Goal: Task Accomplishment & Management: Manage account settings

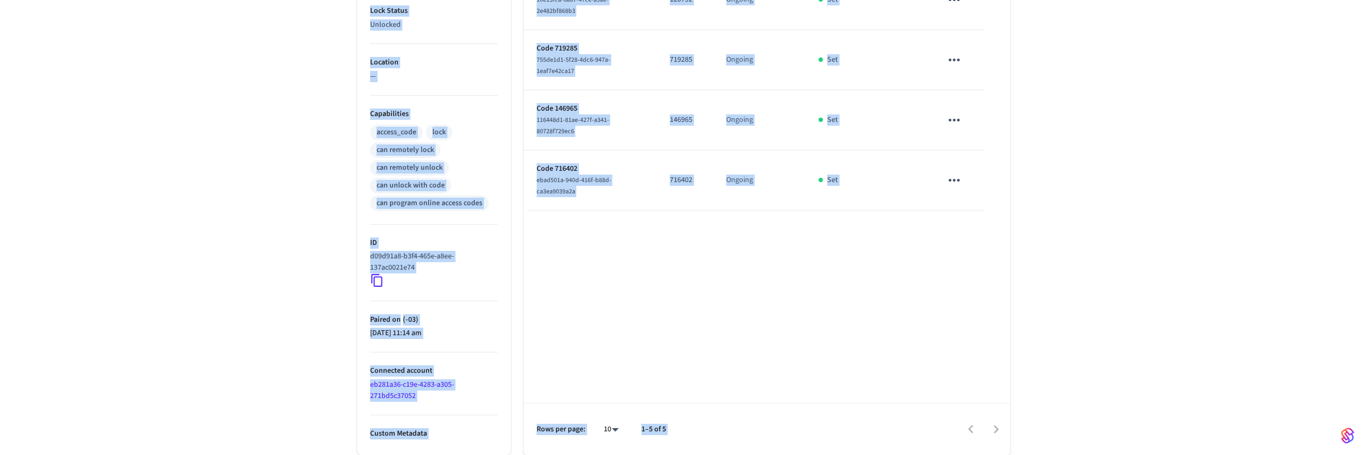
drag, startPoint x: 324, startPoint y: 104, endPoint x: 1027, endPoint y: 320, distance: 735.5
click at [958, 321] on div "Bathroom 1 ​ ​ Add Access Code Properties Type Schlage Status Online Battery 48…" at bounding box center [683, 96] width 1367 height 717
click at [958, 320] on div "Bathroom 1 ​ ​ Add Access Code Properties Type Schlage Status Online Battery 48…" at bounding box center [683, 96] width 1367 height 717
drag, startPoint x: 345, startPoint y: 104, endPoint x: 988, endPoint y: 323, distance: 679.8
click at [958, 323] on div "Bathroom 1 ​ ​ Add Access Code Properties Type Schlage Status Online Battery 48…" at bounding box center [684, 103] width 670 height 704
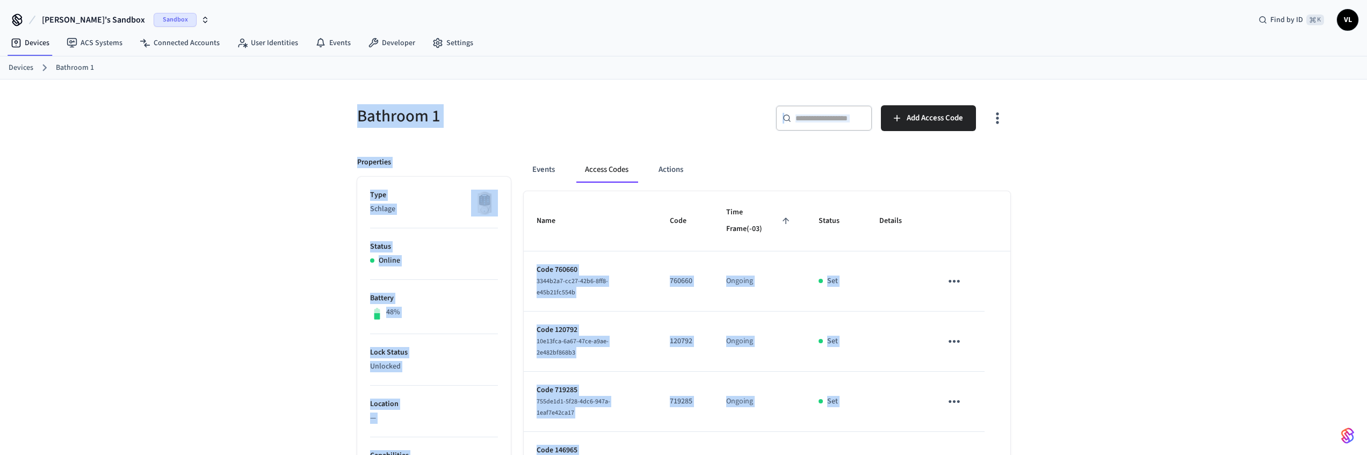
click at [603, 118] on h5 "Bathroom 1" at bounding box center [517, 116] width 320 height 22
